Goal: Transaction & Acquisition: Obtain resource

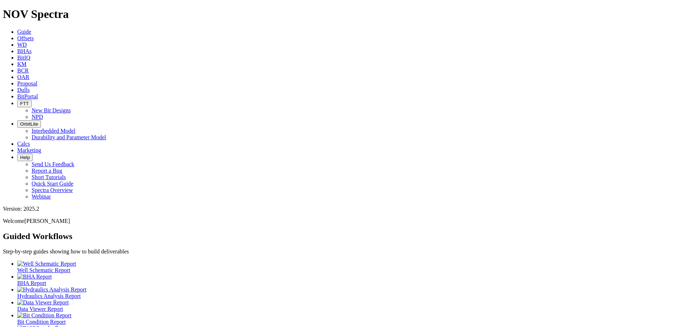
click at [17, 35] on icon at bounding box center [17, 38] width 0 height 6
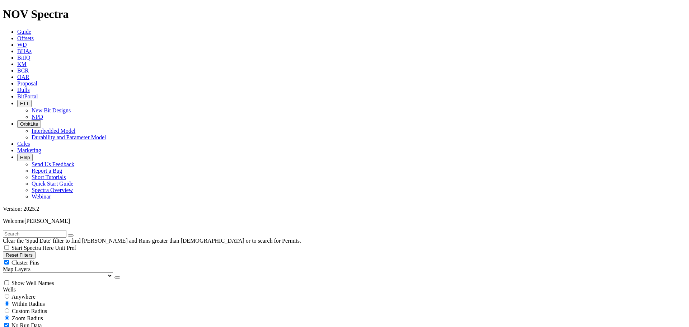
scroll to position [36, 0]
click at [36, 251] on button "Reset Filters" at bounding box center [19, 255] width 33 height 8
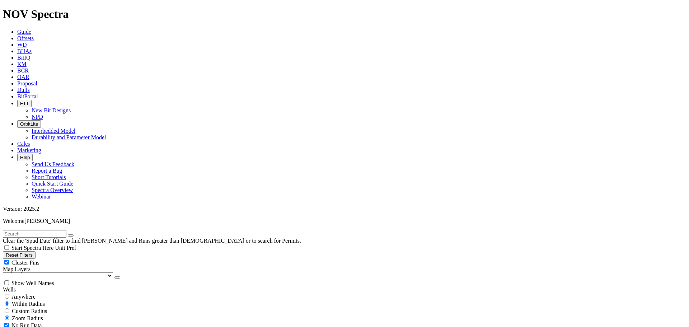
type input "[DATE]"
